Goal: Find specific page/section: Find specific page/section

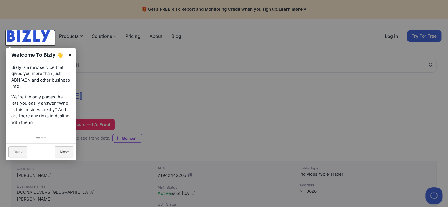
click at [70, 54] on link "×" at bounding box center [69, 54] width 13 height 13
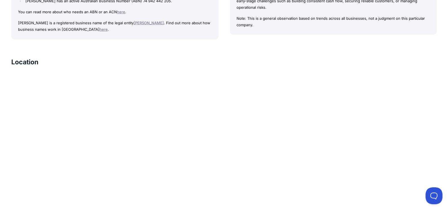
scroll to position [225, 0]
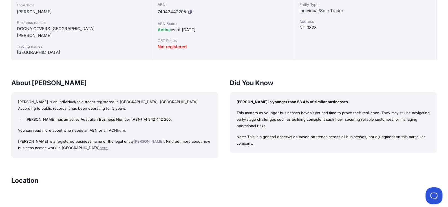
scroll to position [169, 0]
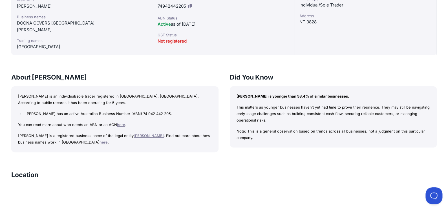
click at [164, 138] on link "[PERSON_NAME]" at bounding box center [149, 135] width 30 height 5
